Goal: Navigation & Orientation: Go to known website

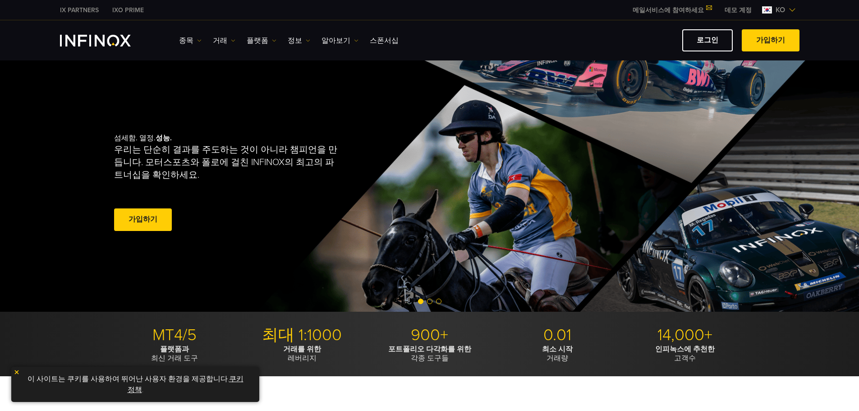
click at [107, 38] on img "INFINOX Logo" at bounding box center [95, 41] width 71 height 12
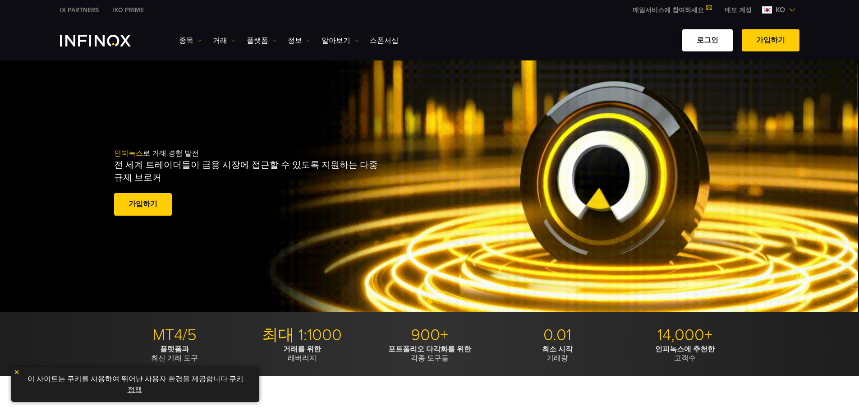
click at [733, 44] on link "로그인" at bounding box center [707, 40] width 51 height 22
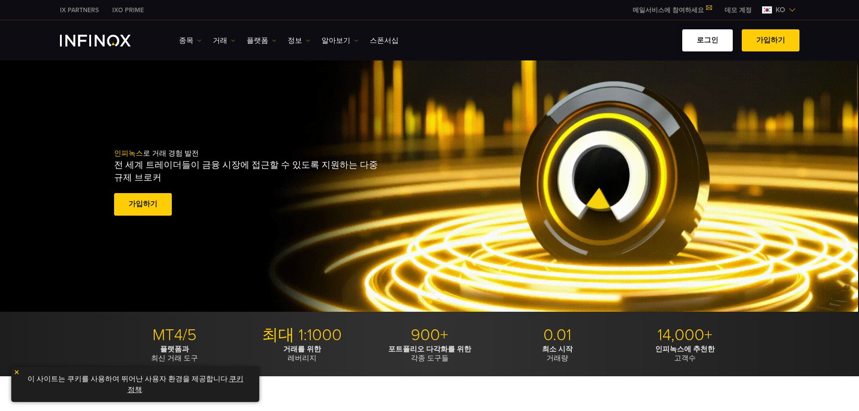
click at [719, 40] on link "로그인" at bounding box center [707, 40] width 51 height 22
